Goal: Task Accomplishment & Management: Use online tool/utility

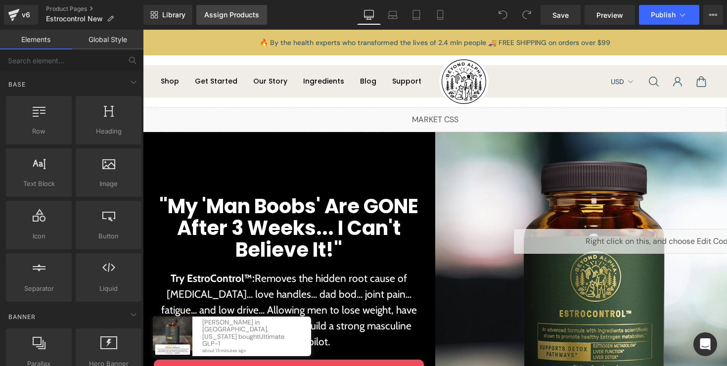
click at [227, 13] on div "Assign Products" at bounding box center [231, 15] width 55 height 8
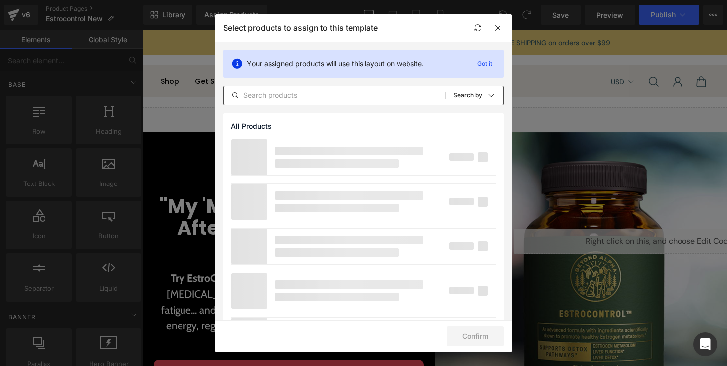
click at [295, 88] on div "All Products Shopify Collections Product Templates Shopify Collections Sort: Se…" at bounding box center [363, 96] width 281 height 20
click at [287, 94] on input "text" at bounding box center [333, 95] width 221 height 12
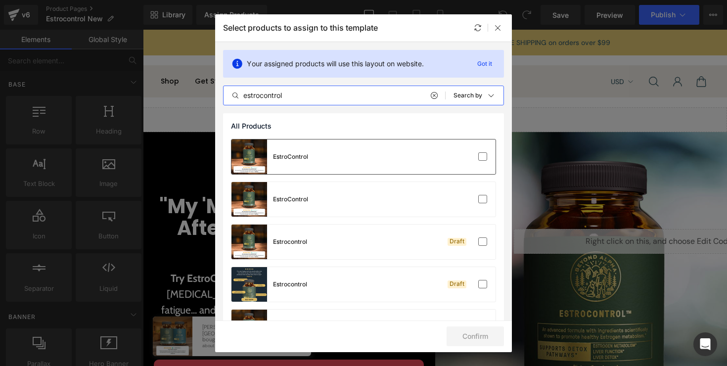
type input "estrocontrol"
click at [355, 166] on div "EstroControl" at bounding box center [363, 156] width 264 height 35
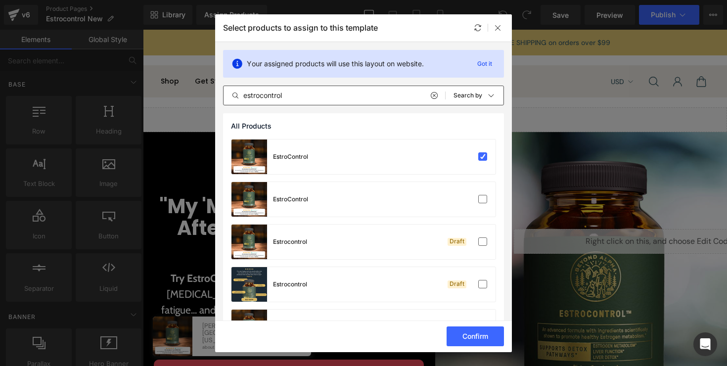
click at [430, 95] on icon at bounding box center [433, 95] width 7 height 8
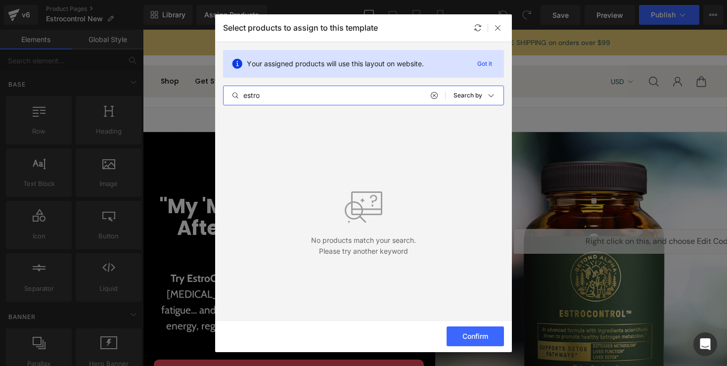
type input "estro"
click at [434, 96] on icon at bounding box center [433, 95] width 7 height 8
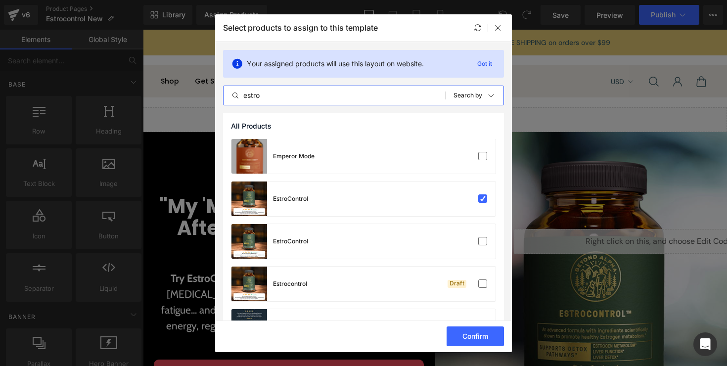
scroll to position [390, 0]
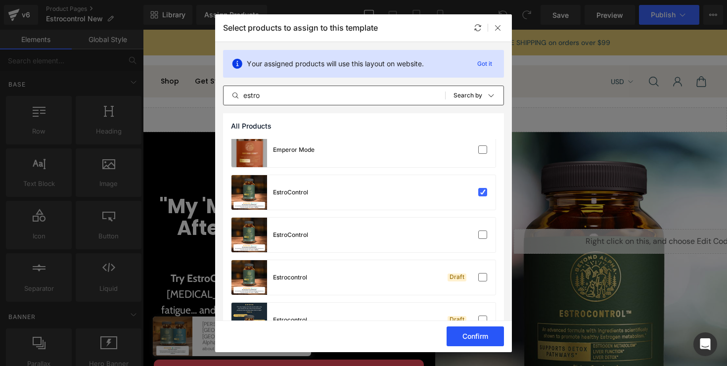
click at [462, 331] on button "Confirm" at bounding box center [474, 336] width 57 height 20
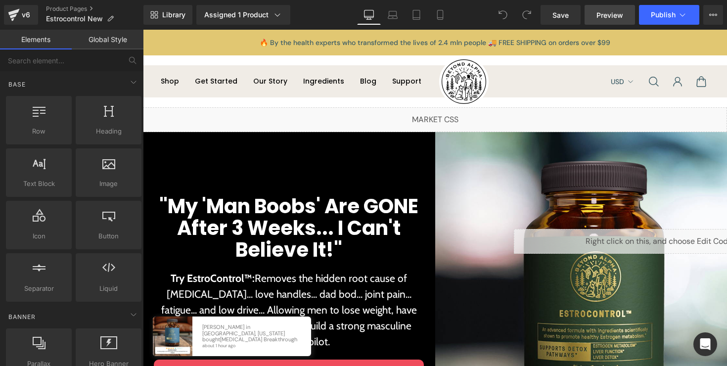
click at [611, 12] on span "Preview" at bounding box center [609, 15] width 27 height 10
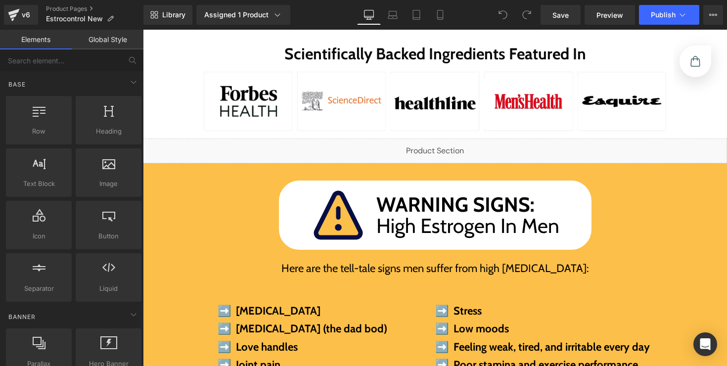
scroll to position [322, 0]
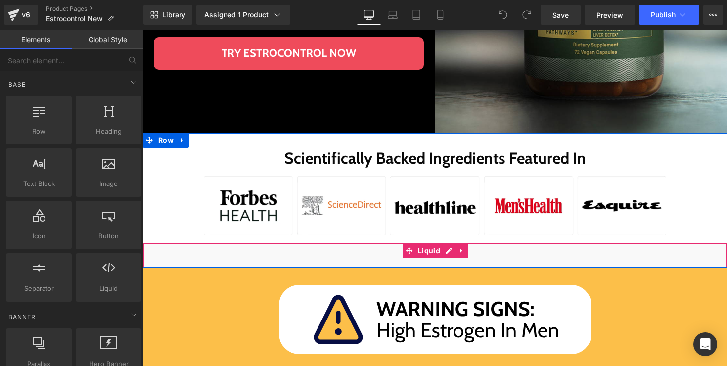
click at [453, 254] on div "Liquid" at bounding box center [435, 255] width 584 height 25
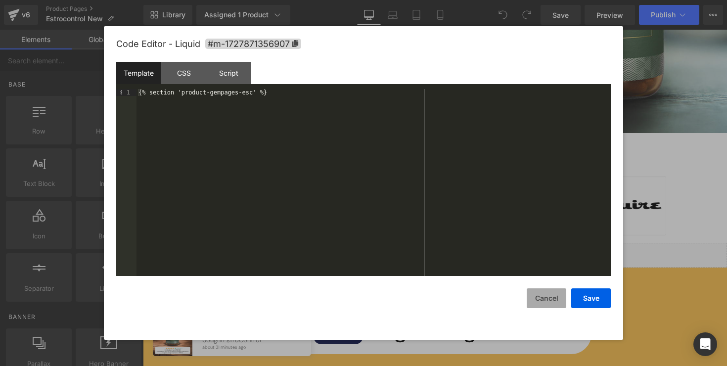
click at [556, 296] on button "Cancel" at bounding box center [547, 298] width 40 height 20
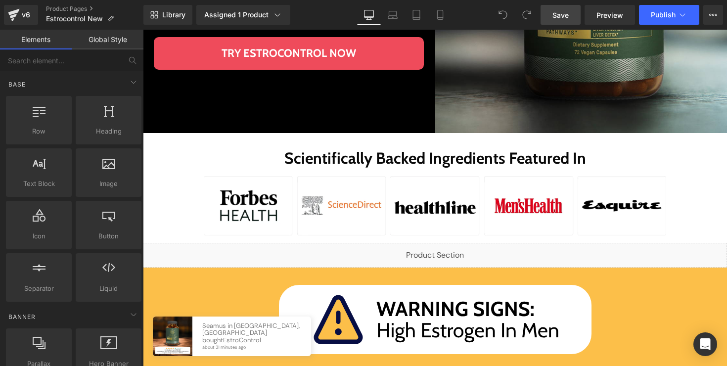
click at [559, 15] on span "Save" at bounding box center [560, 15] width 16 height 10
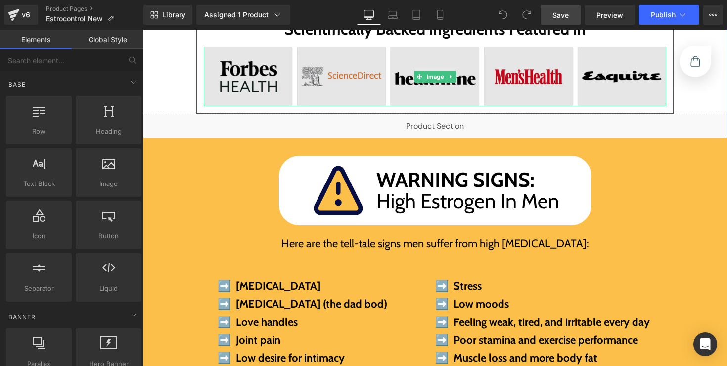
scroll to position [492, 0]
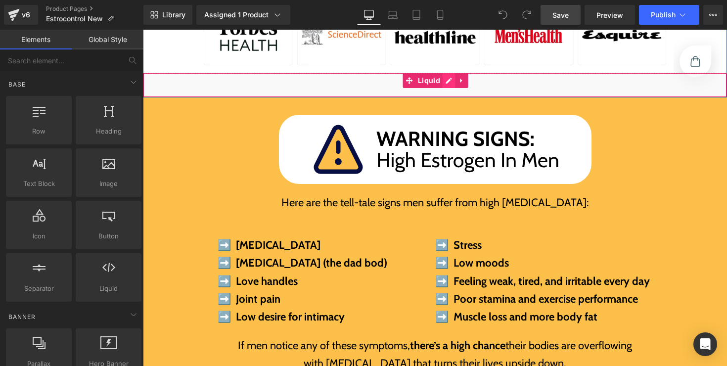
click at [443, 81] on div "Liquid" at bounding box center [435, 85] width 584 height 25
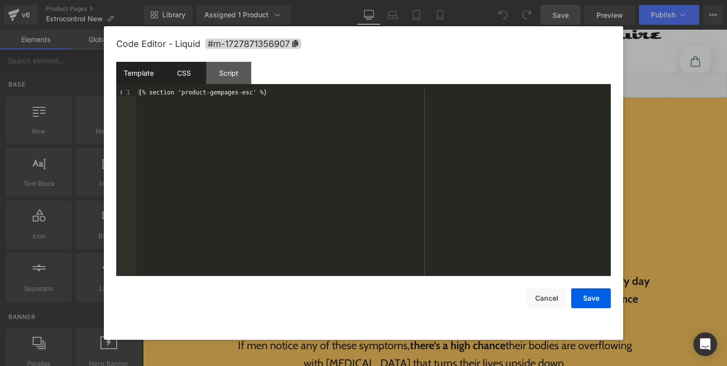
click at [197, 74] on div "CSS" at bounding box center [183, 73] width 45 height 22
click at [142, 82] on div "Template" at bounding box center [138, 73] width 45 height 22
click at [555, 307] on button "Cancel" at bounding box center [547, 298] width 40 height 20
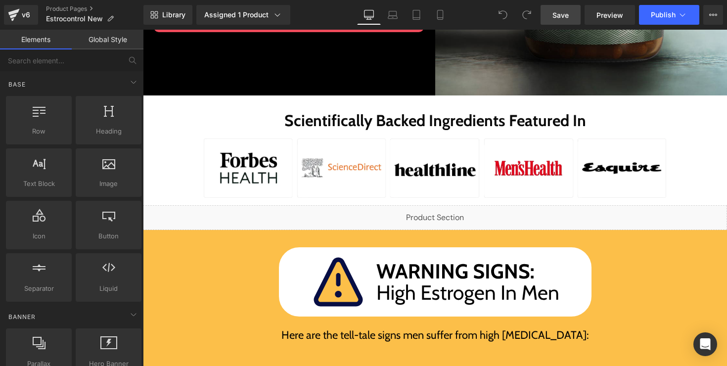
scroll to position [359, 0]
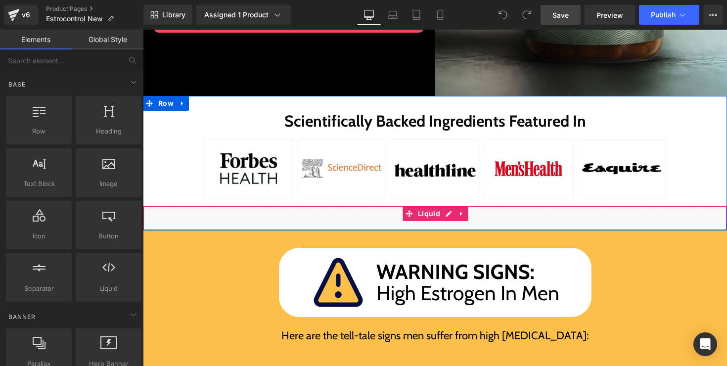
click at [450, 213] on div "Liquid" at bounding box center [435, 218] width 584 height 25
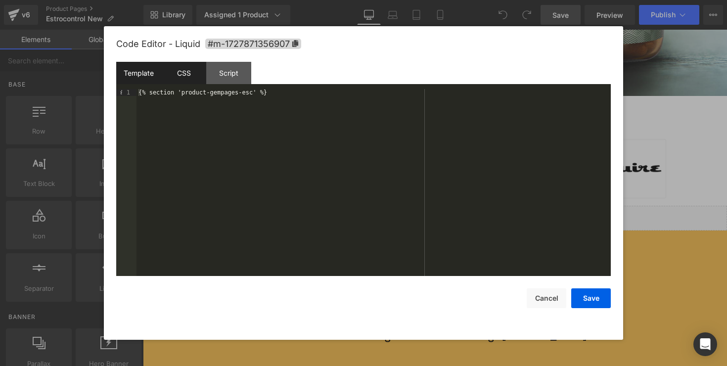
click at [186, 75] on div "CSS" at bounding box center [183, 73] width 45 height 22
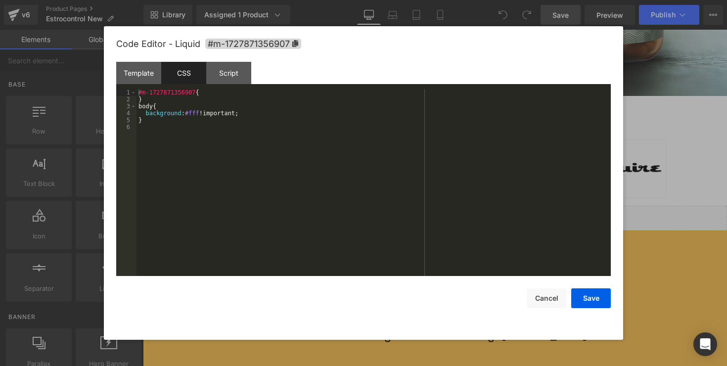
click at [294, 124] on div "#m-1727871356907 { } body { background : #fff !important; }" at bounding box center [373, 189] width 474 height 201
paste textarea
click at [202, 138] on div "#m-1727871356907 { } body { background : #fff !important; } @ media (max-width:…" at bounding box center [375, 189] width 471 height 201
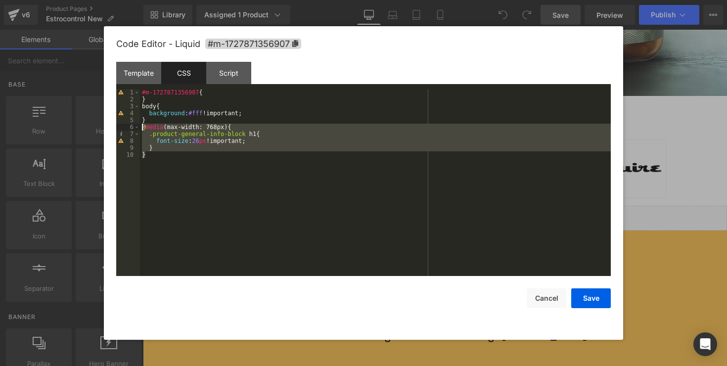
drag, startPoint x: 159, startPoint y: 154, endPoint x: 141, endPoint y: 129, distance: 30.2
click at [141, 129] on div "#m-1727871356907 { } body { background : #fff !important; } @ media (max-width:…" at bounding box center [375, 189] width 471 height 201
click at [578, 297] on button "Save" at bounding box center [591, 298] width 40 height 20
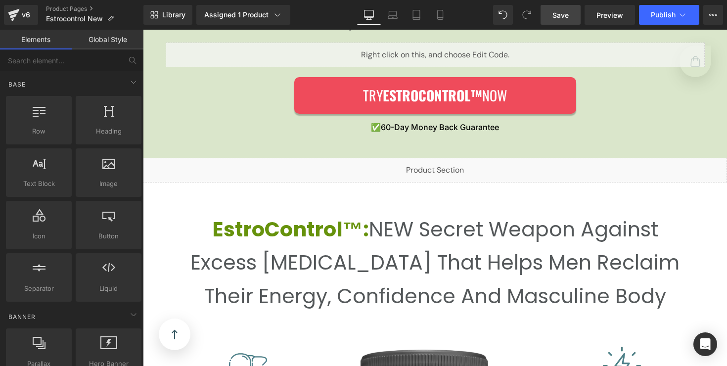
scroll to position [1742, 0]
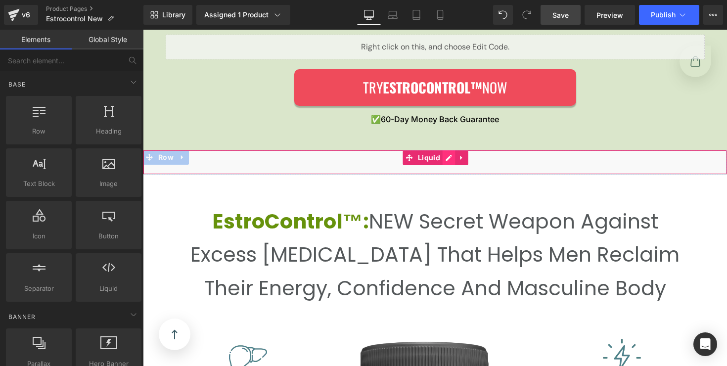
click at [450, 157] on div "Liquid" at bounding box center [435, 162] width 584 height 25
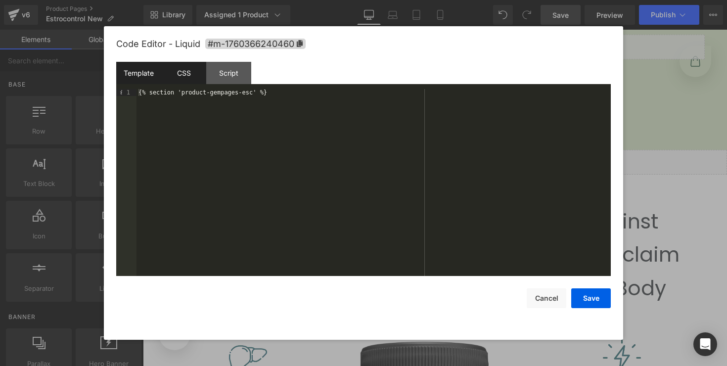
click at [188, 71] on div "CSS" at bounding box center [183, 73] width 45 height 22
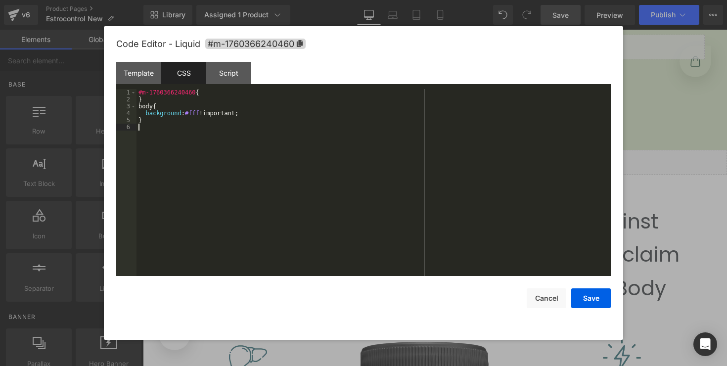
click at [252, 126] on div "#m-1760366240460 { } body { background : #fff !important; }" at bounding box center [373, 189] width 474 height 201
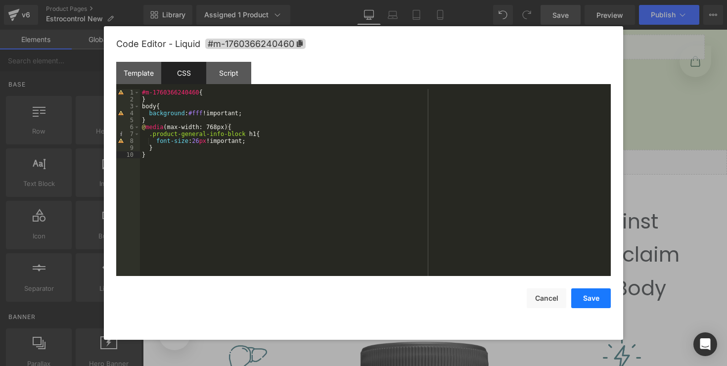
click at [589, 300] on button "Save" at bounding box center [591, 298] width 40 height 20
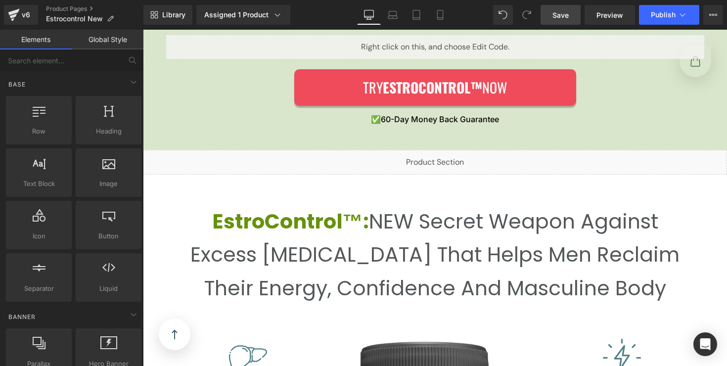
click at [567, 15] on span "Save" at bounding box center [560, 15] width 16 height 10
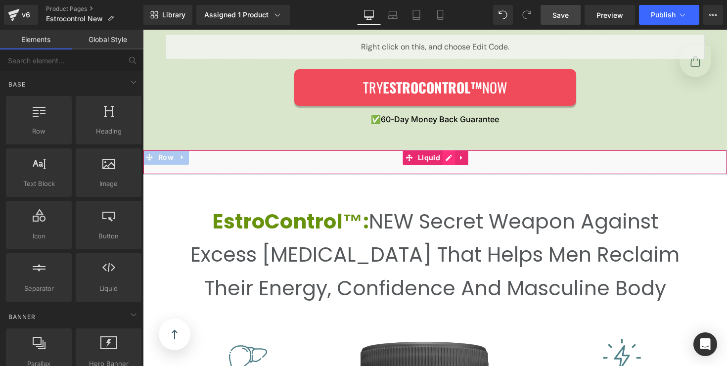
click at [444, 162] on div "Liquid" at bounding box center [435, 162] width 584 height 25
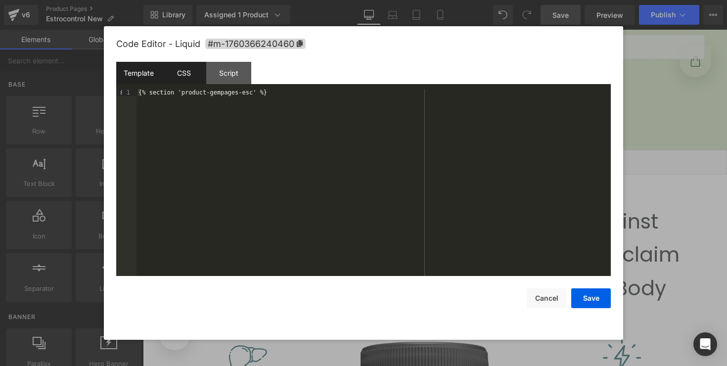
click at [193, 80] on div "CSS" at bounding box center [183, 73] width 45 height 22
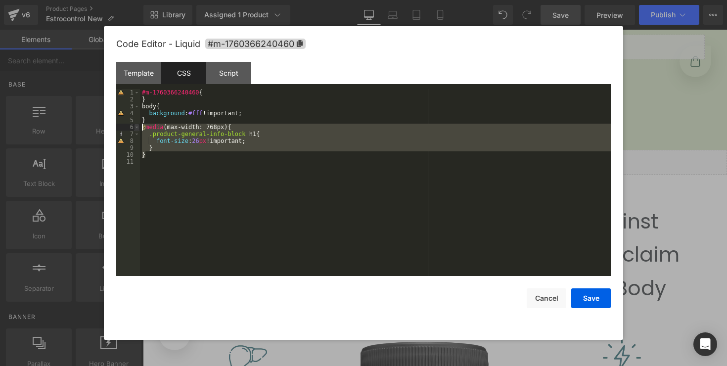
drag, startPoint x: 178, startPoint y: 156, endPoint x: 136, endPoint y: 126, distance: 51.6
click at [136, 126] on pre "1 2 3 4 5 6 7 8 9 10 11 #m-1760366240460 { } body { background : #fff !importan…" at bounding box center [363, 182] width 494 height 187
click at [594, 301] on button "Save" at bounding box center [591, 298] width 40 height 20
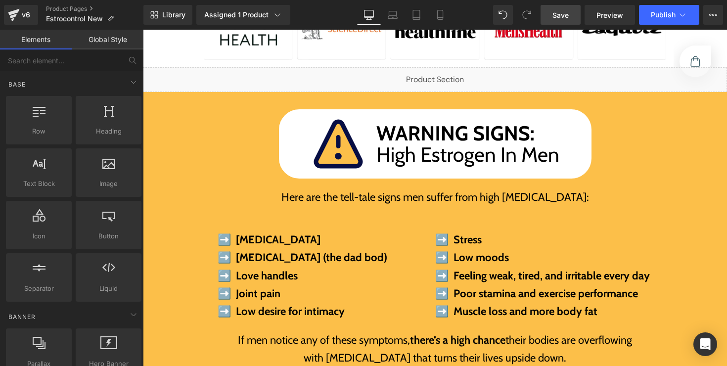
scroll to position [407, 0]
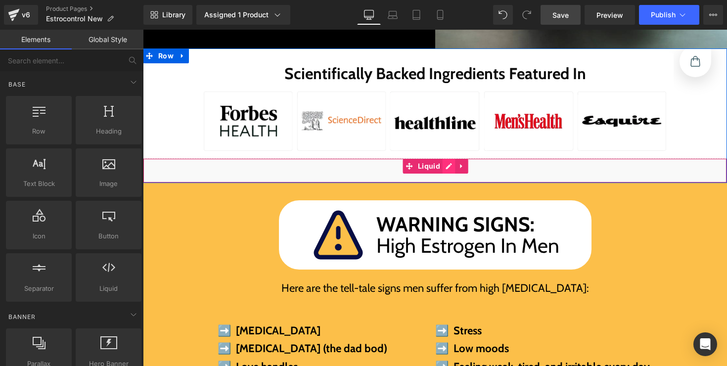
click at [447, 169] on div "Liquid" at bounding box center [435, 170] width 584 height 25
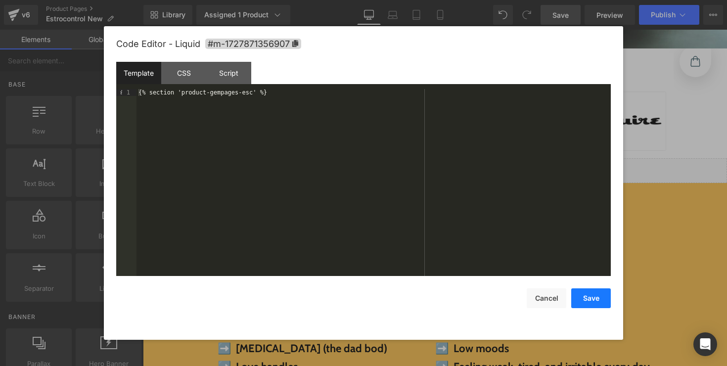
click at [594, 304] on button "Save" at bounding box center [591, 298] width 40 height 20
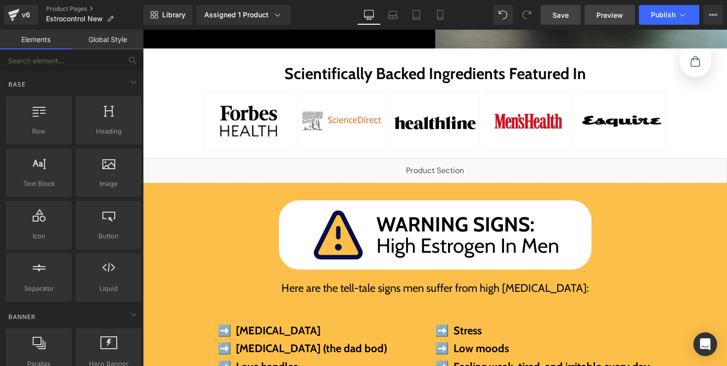
click at [609, 14] on span "Preview" at bounding box center [609, 15] width 27 height 10
click at [599, 13] on span "Preview" at bounding box center [609, 15] width 27 height 10
click at [603, 14] on span "Preview" at bounding box center [609, 15] width 27 height 10
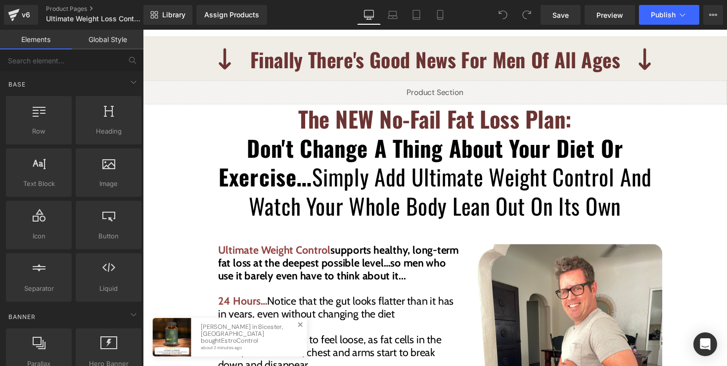
scroll to position [2051, 0]
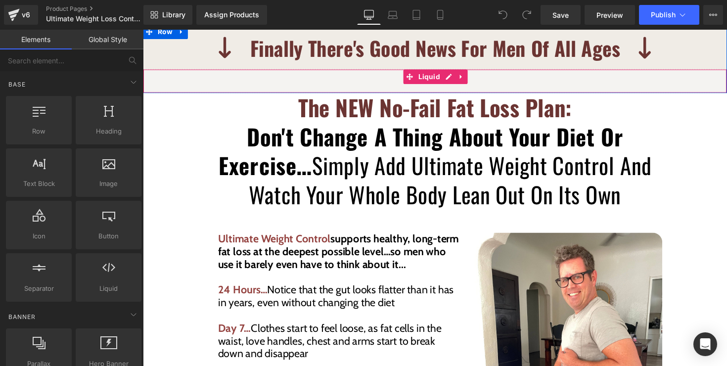
click at [457, 70] on div "Liquid" at bounding box center [442, 82] width 598 height 25
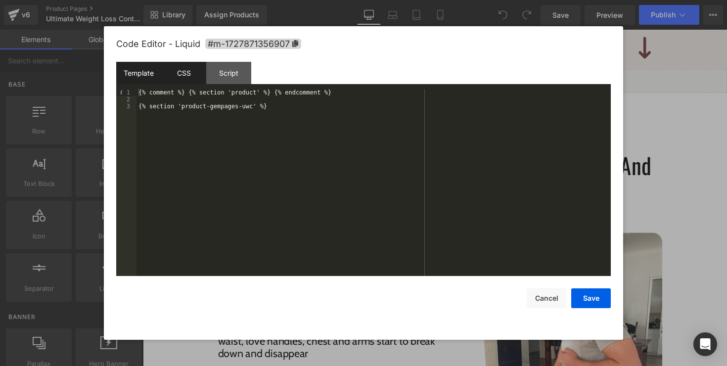
click at [190, 76] on div "CSS" at bounding box center [183, 73] width 45 height 22
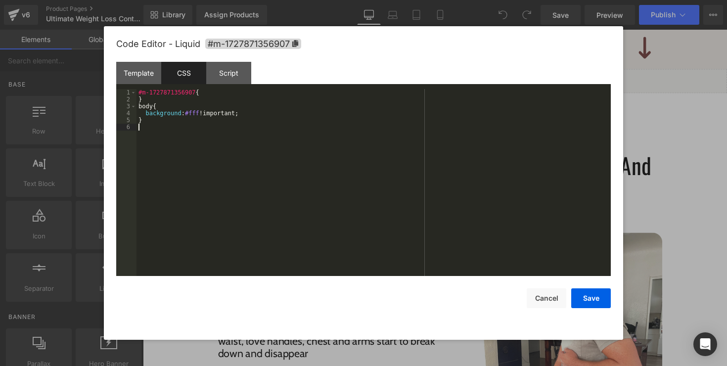
click at [266, 126] on div "#m-1727871356907 { } body { background : #fff !important; }" at bounding box center [373, 189] width 474 height 201
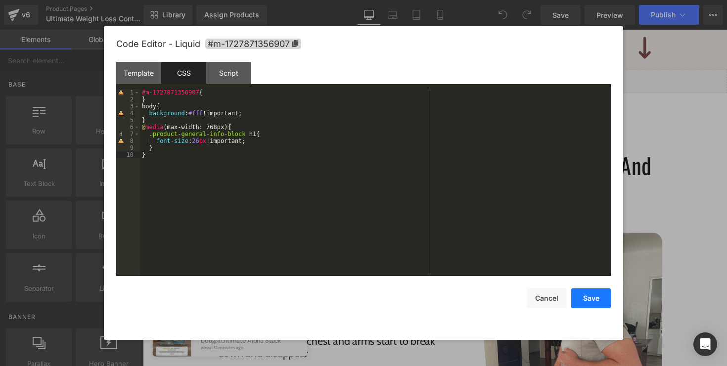
click at [587, 296] on button "Save" at bounding box center [591, 298] width 40 height 20
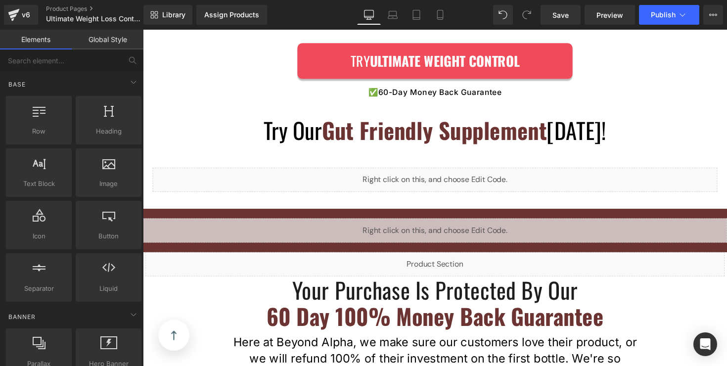
scroll to position [4121, 0]
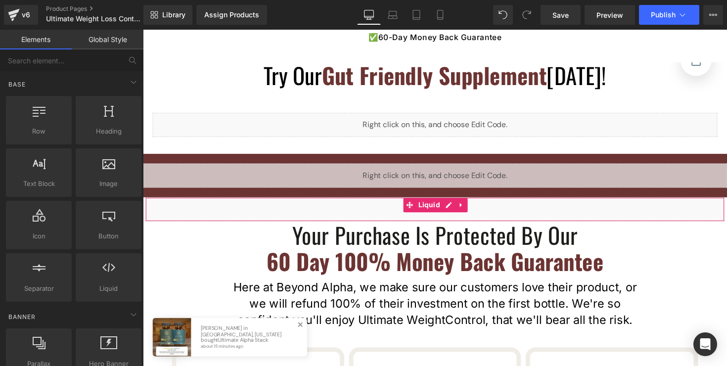
click at [458, 201] on div "Liquid" at bounding box center [441, 213] width 593 height 25
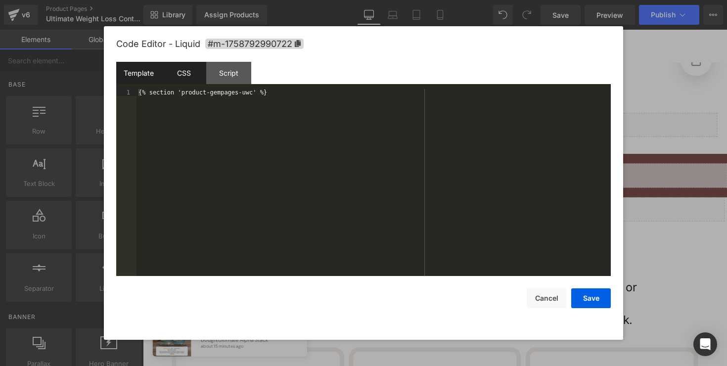
click at [190, 82] on div "CSS" at bounding box center [183, 73] width 45 height 22
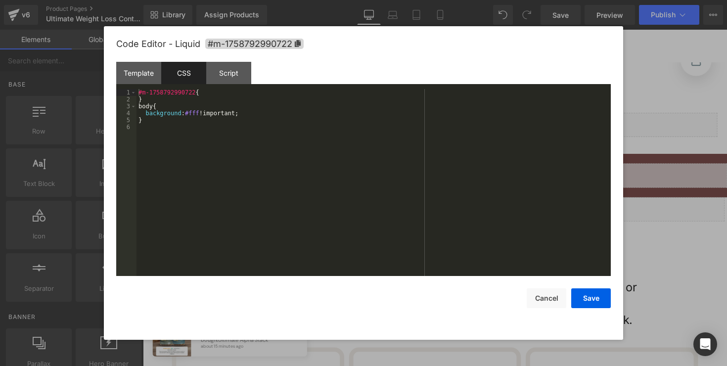
click at [264, 148] on div "#m-1758792990722 { } body { background : #fff !important; }" at bounding box center [373, 189] width 474 height 201
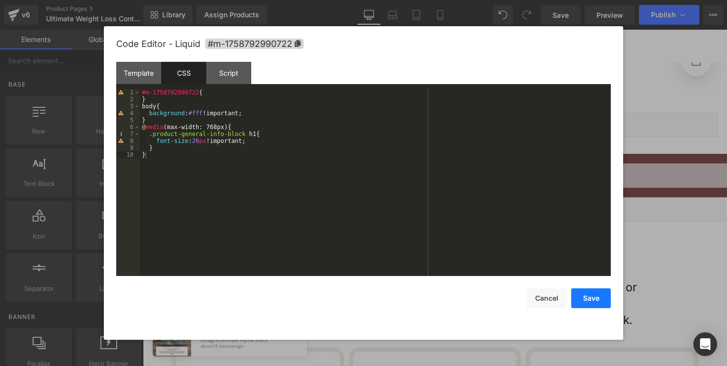
click at [596, 304] on button "Save" at bounding box center [591, 298] width 40 height 20
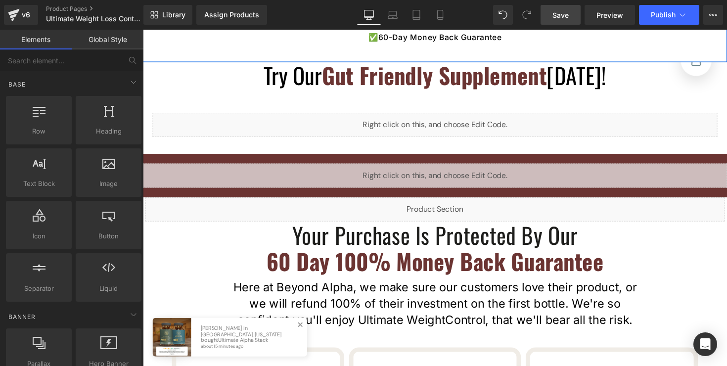
click at [569, 17] on link "Save" at bounding box center [560, 15] width 40 height 20
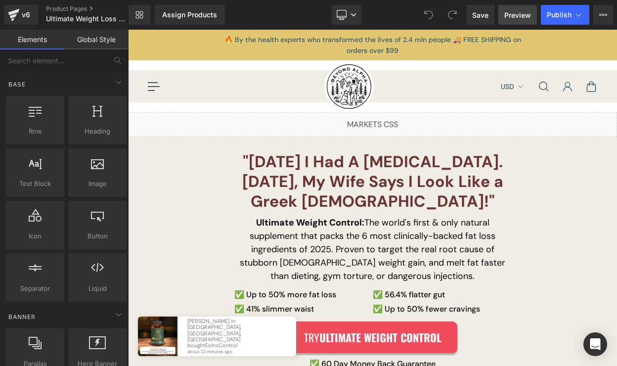
click at [519, 18] on span "Preview" at bounding box center [517, 15] width 27 height 10
